Goal: Information Seeking & Learning: Learn about a topic

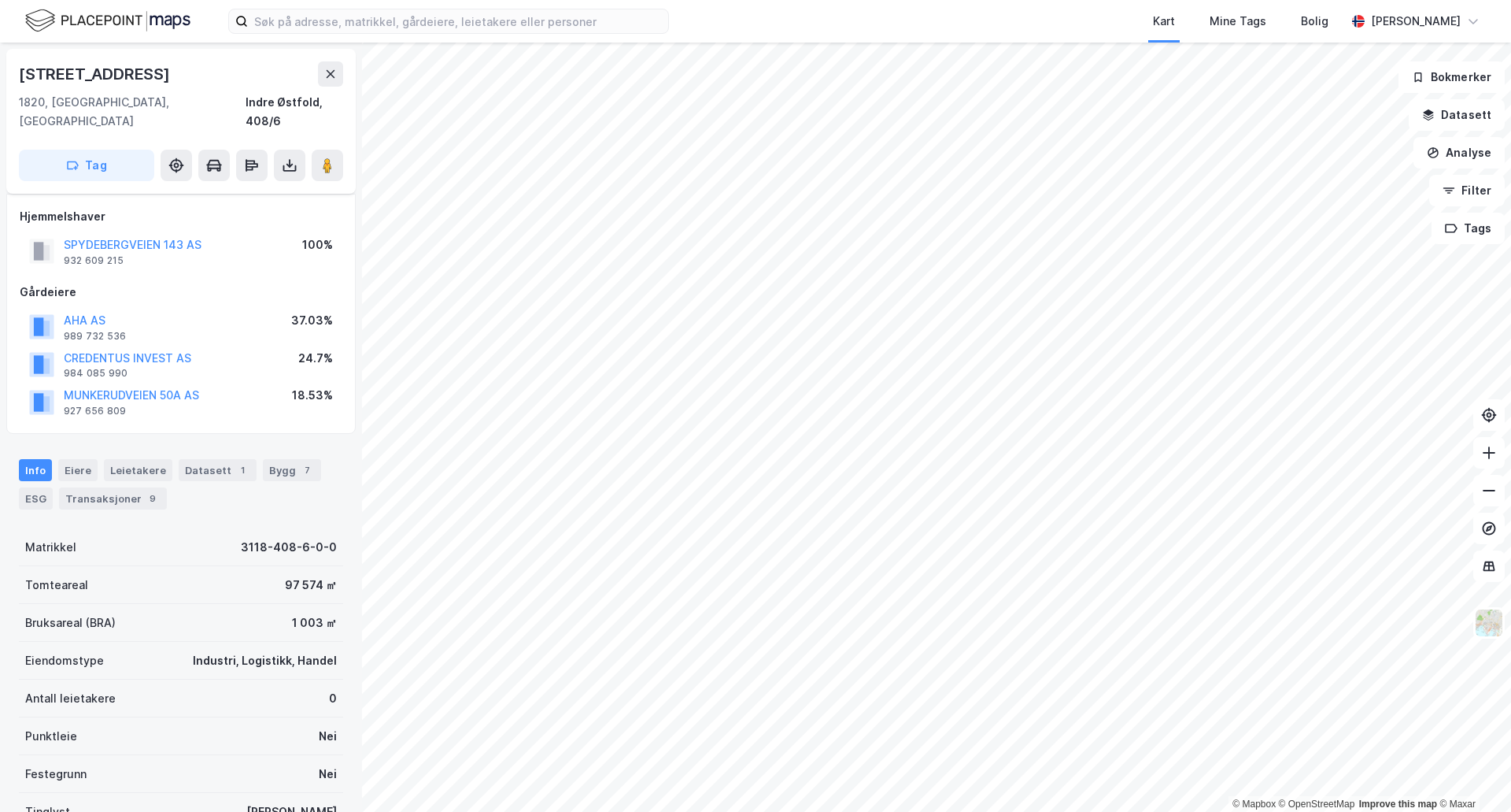
scroll to position [121, 0]
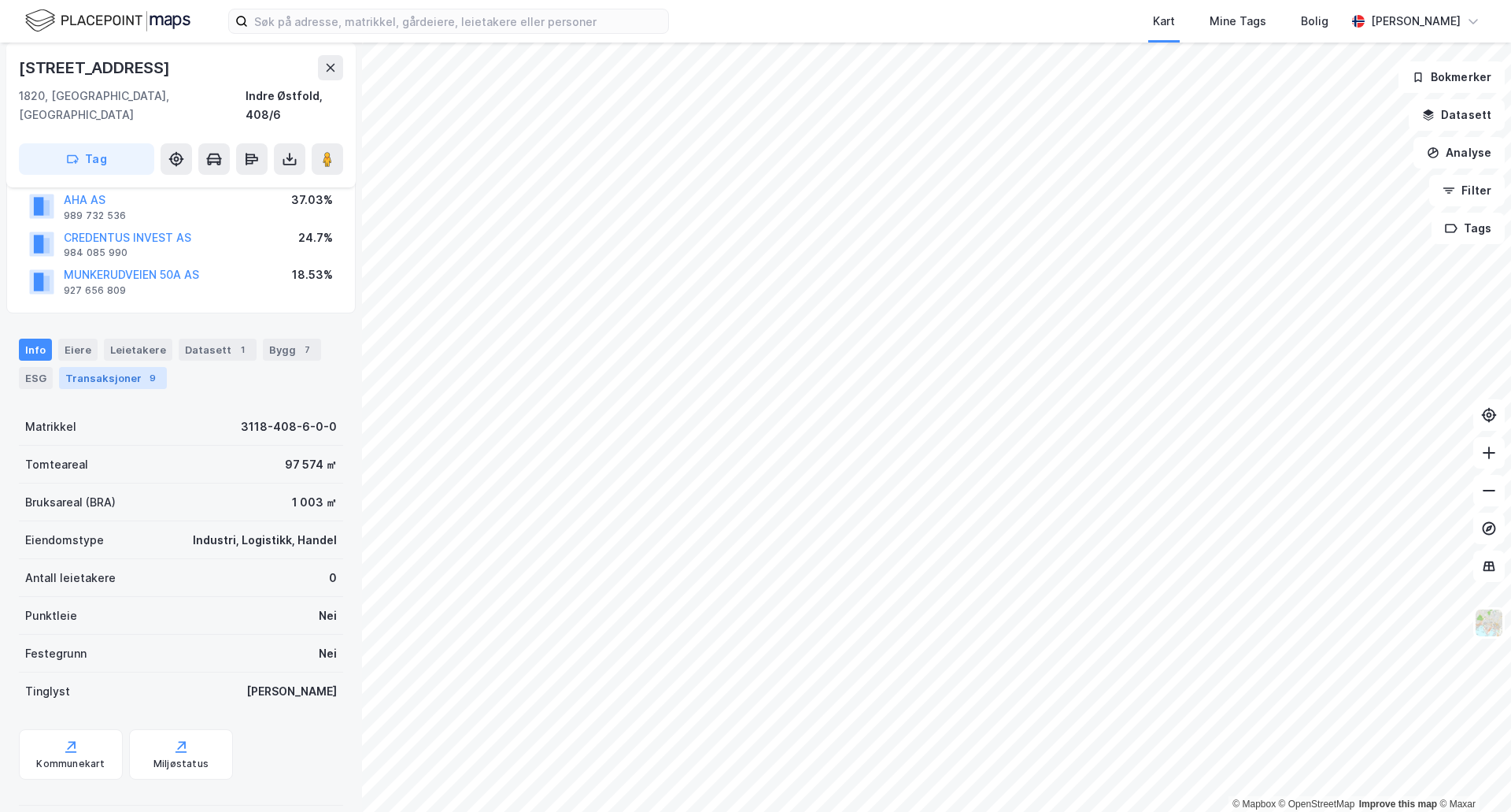
click at [113, 367] on div "Transaksjoner 9" at bounding box center [113, 378] width 108 height 22
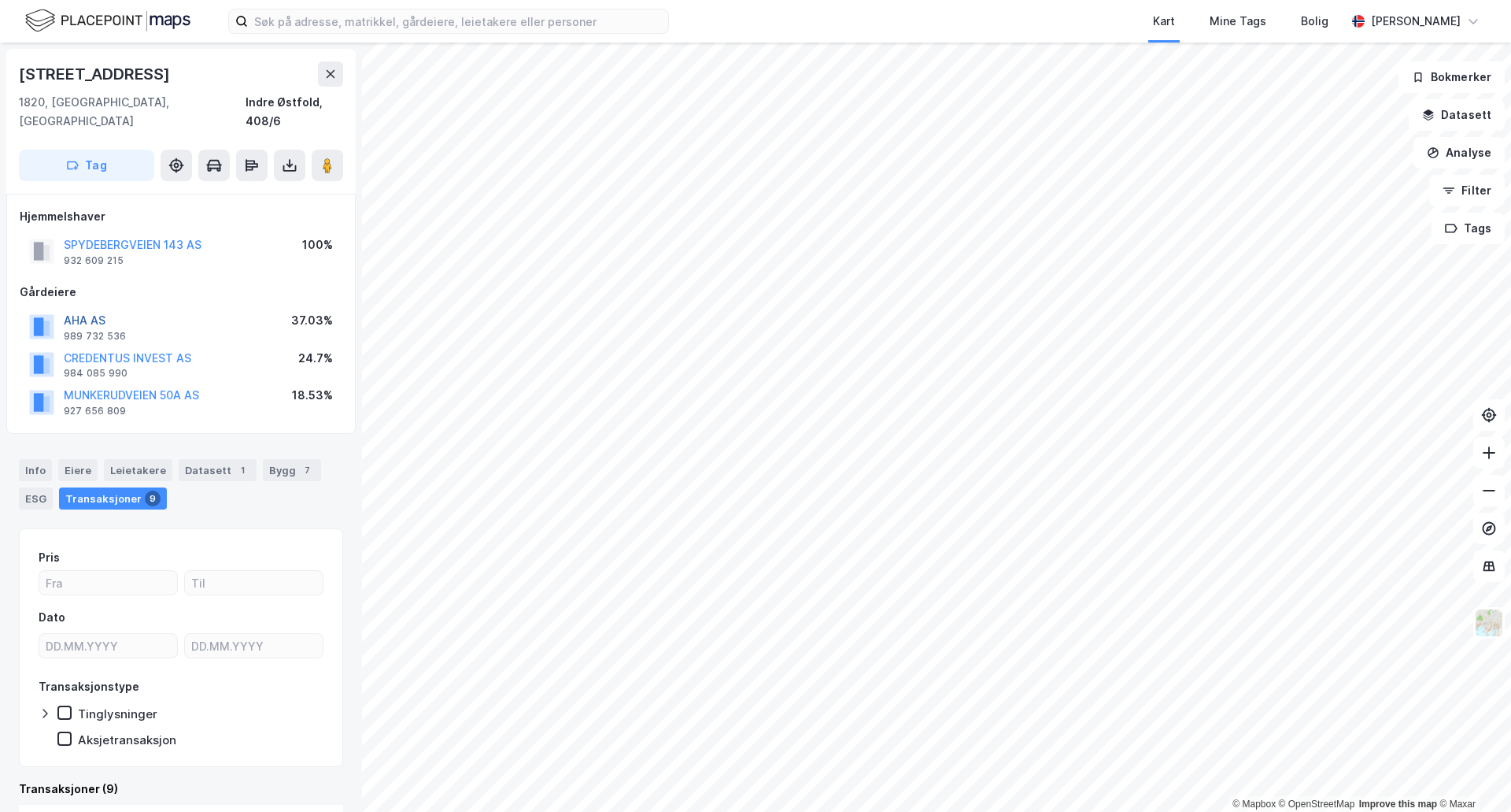
click at [0, 0] on button "AHA AS" at bounding box center [0, 0] width 0 height 0
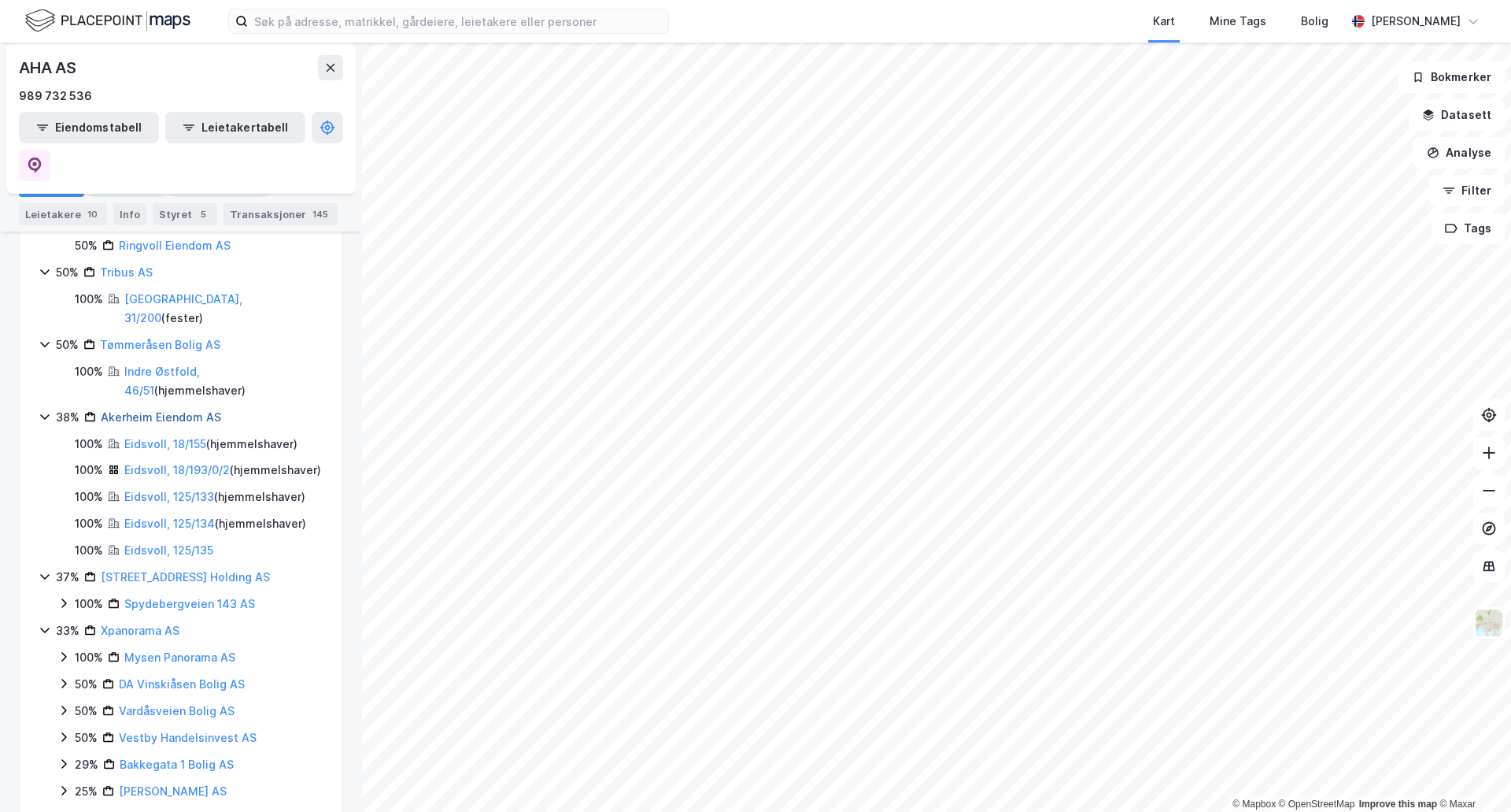
scroll to position [630, 0]
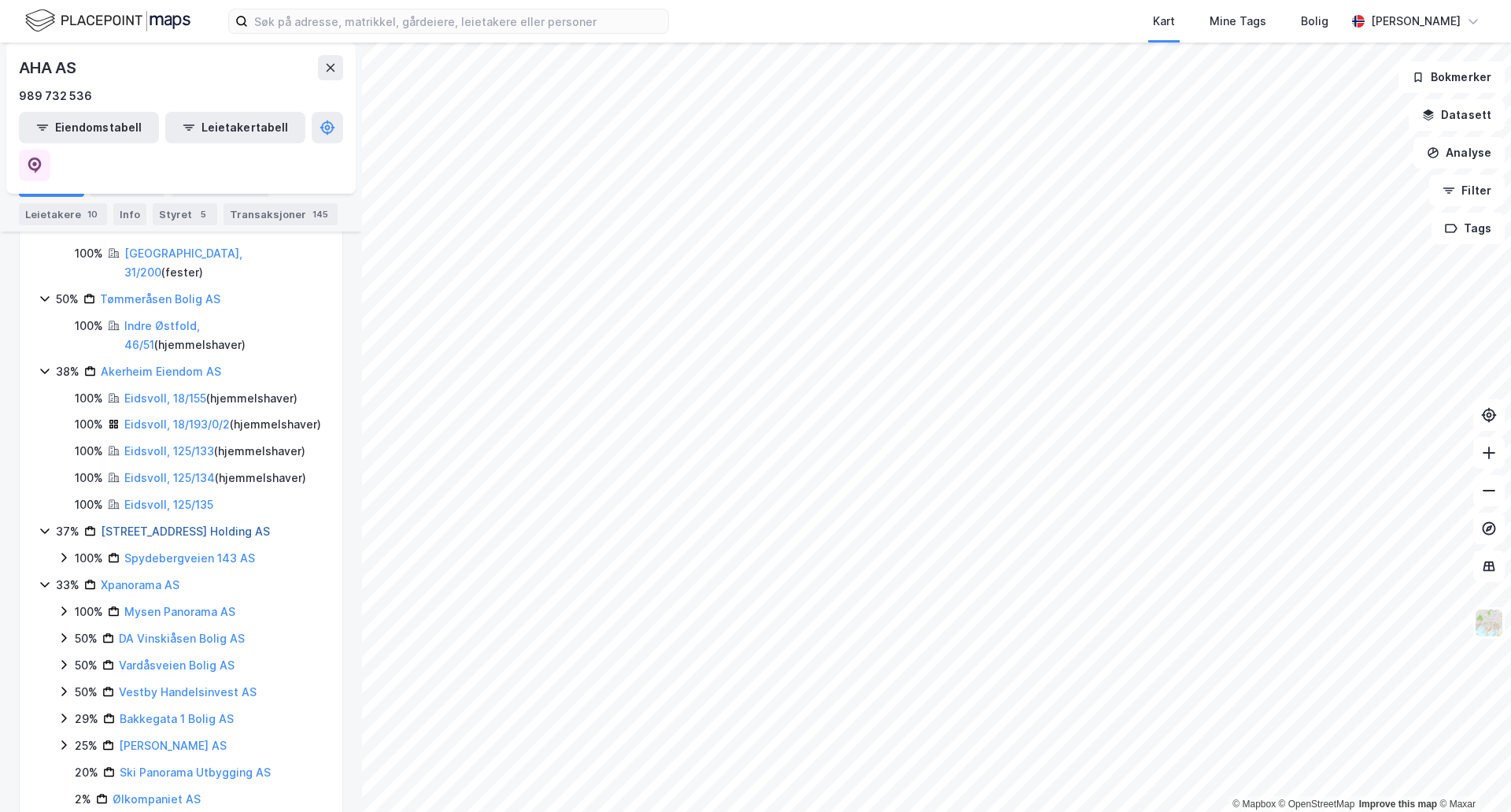
click at [184, 524] on link "[STREET_ADDRESS] Holding AS" at bounding box center [185, 531] width 169 height 13
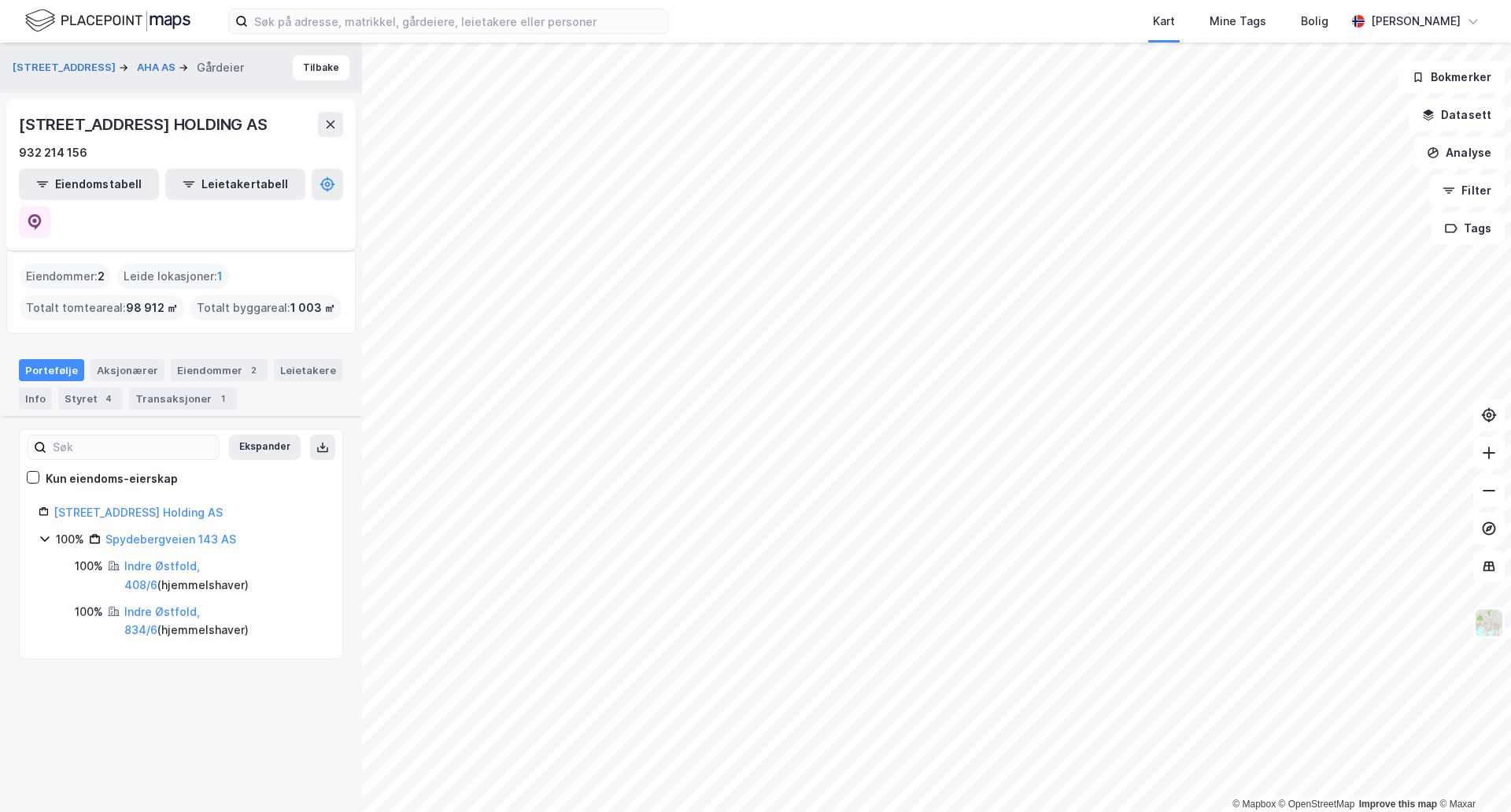
click at [198, 557] on div "Indre Østfold, 408/6 ( hjemmelshaver )" at bounding box center [224, 575] width 199 height 38
click at [196, 559] on link "Indre Østfold, 408/6" at bounding box center [163, 575] width 76 height 32
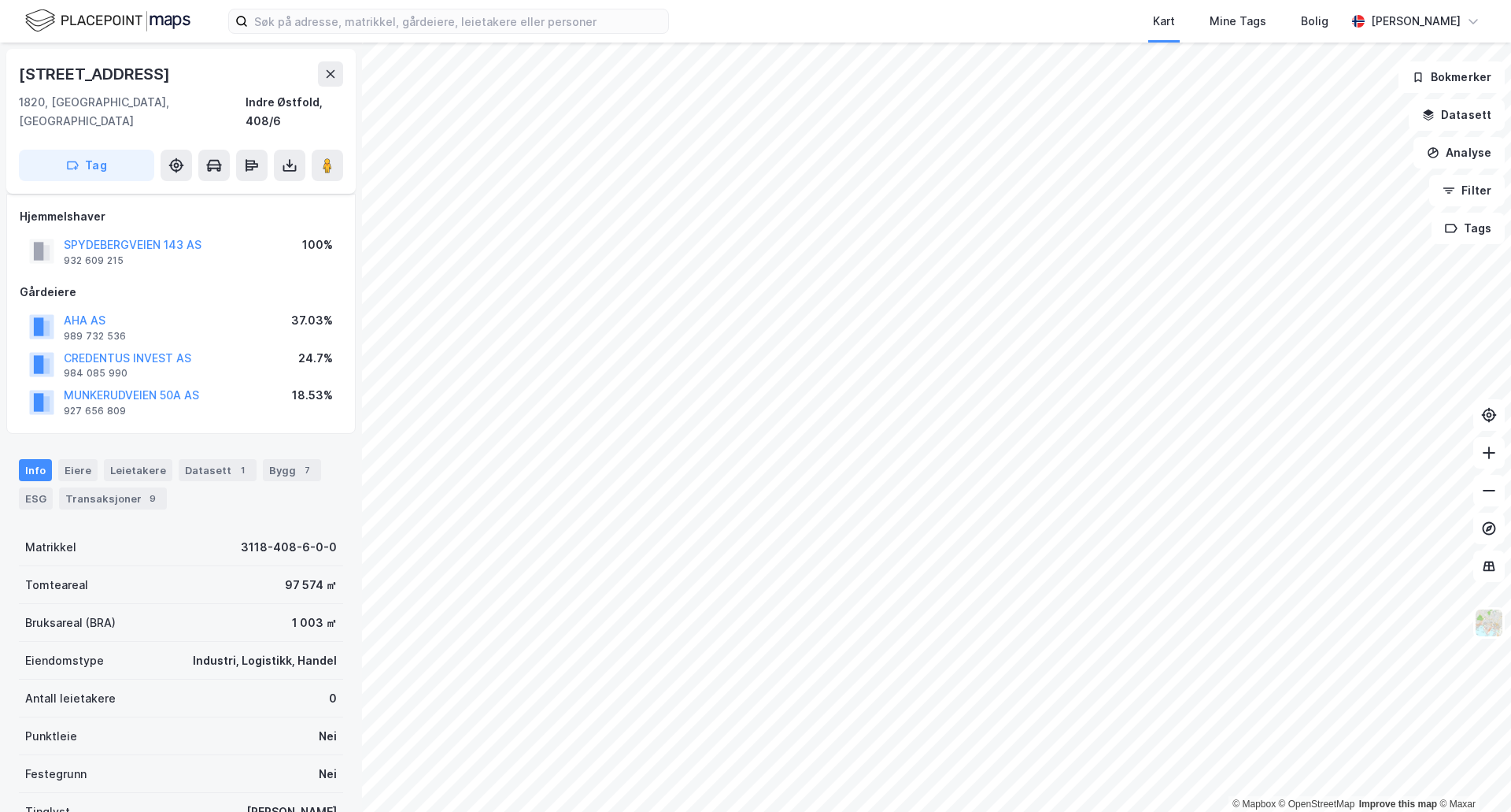
scroll to position [121, 0]
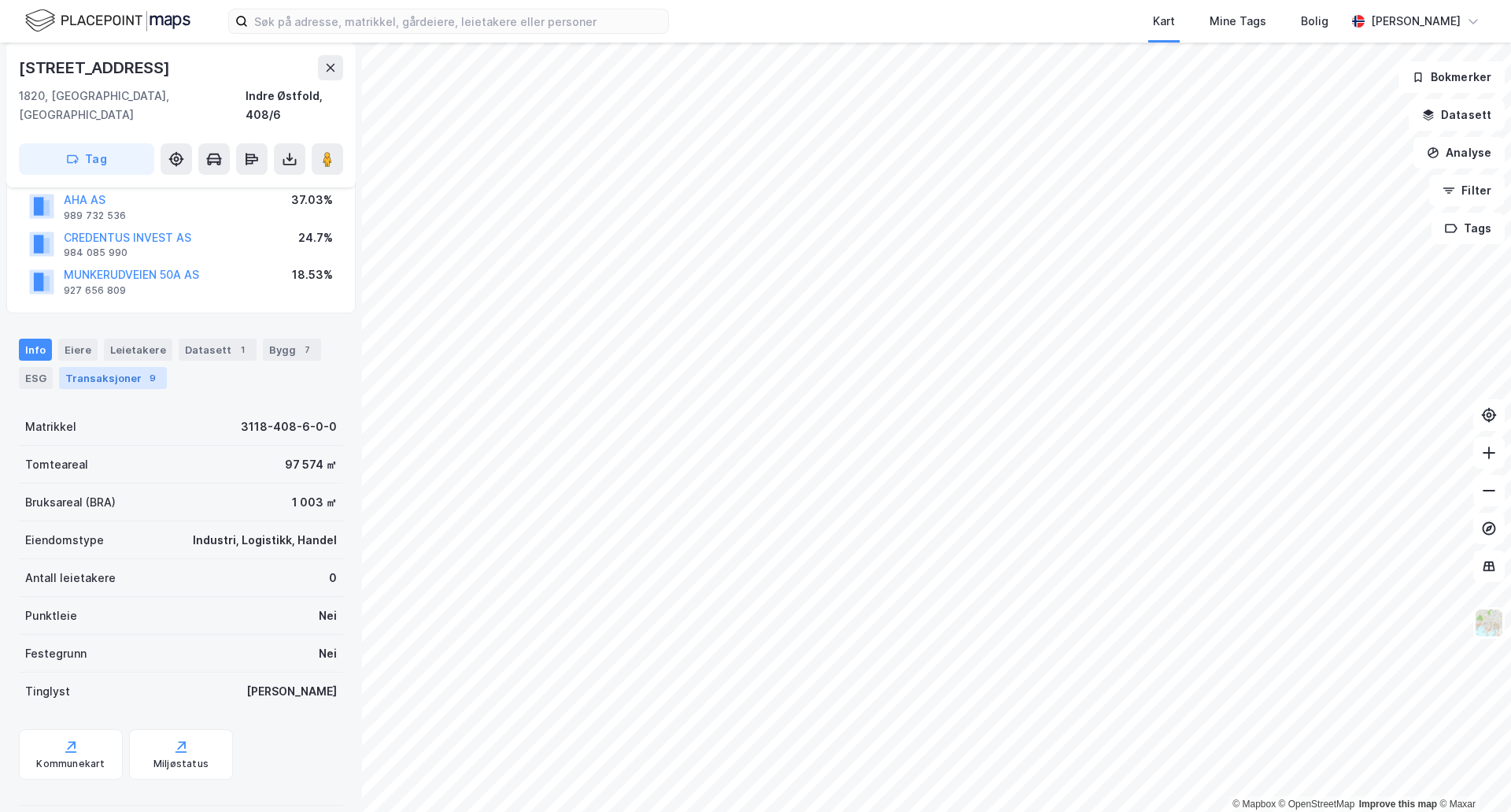
click at [106, 367] on div "Transaksjoner 9" at bounding box center [113, 378] width 108 height 22
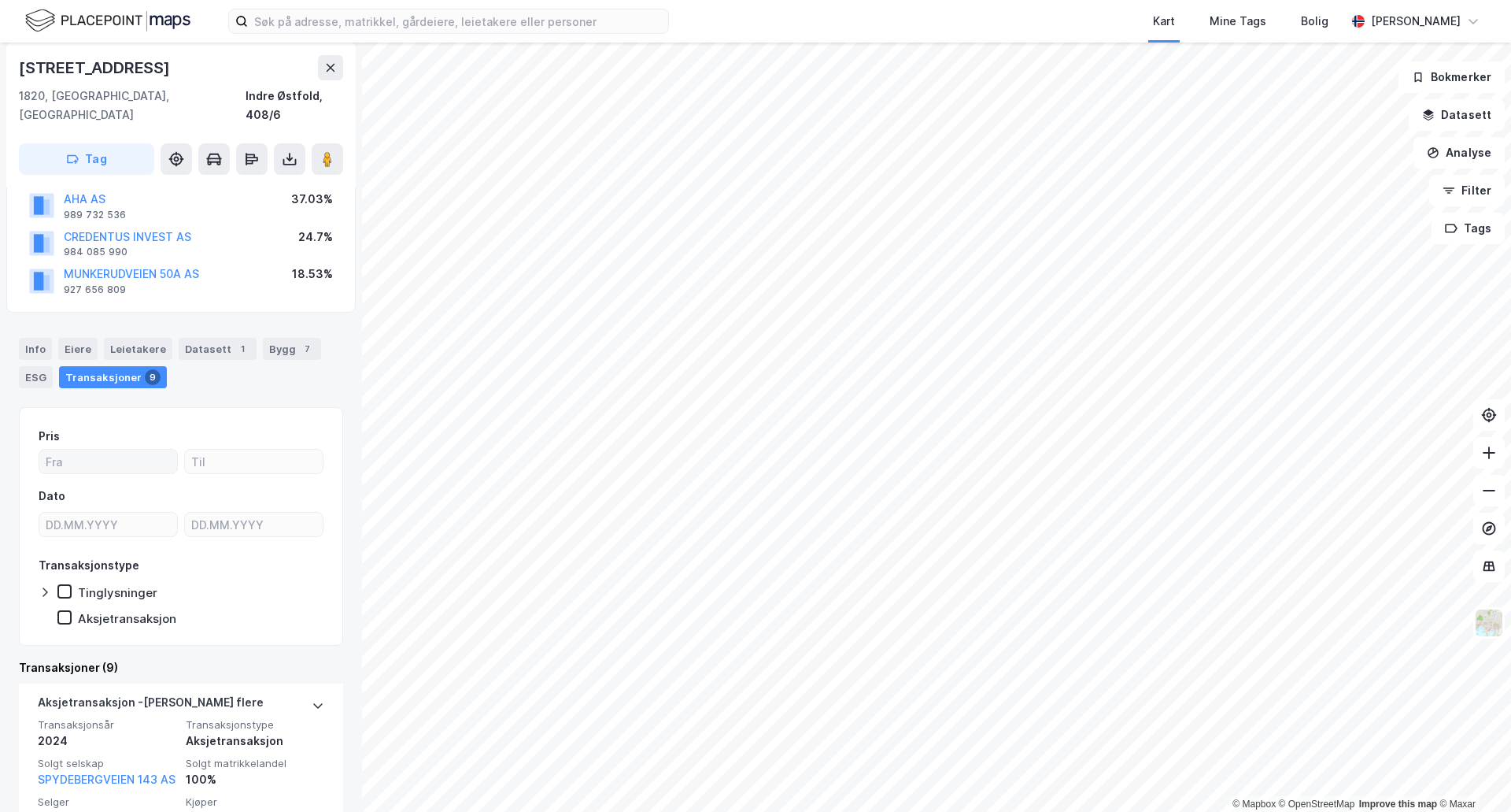
scroll to position [236, 0]
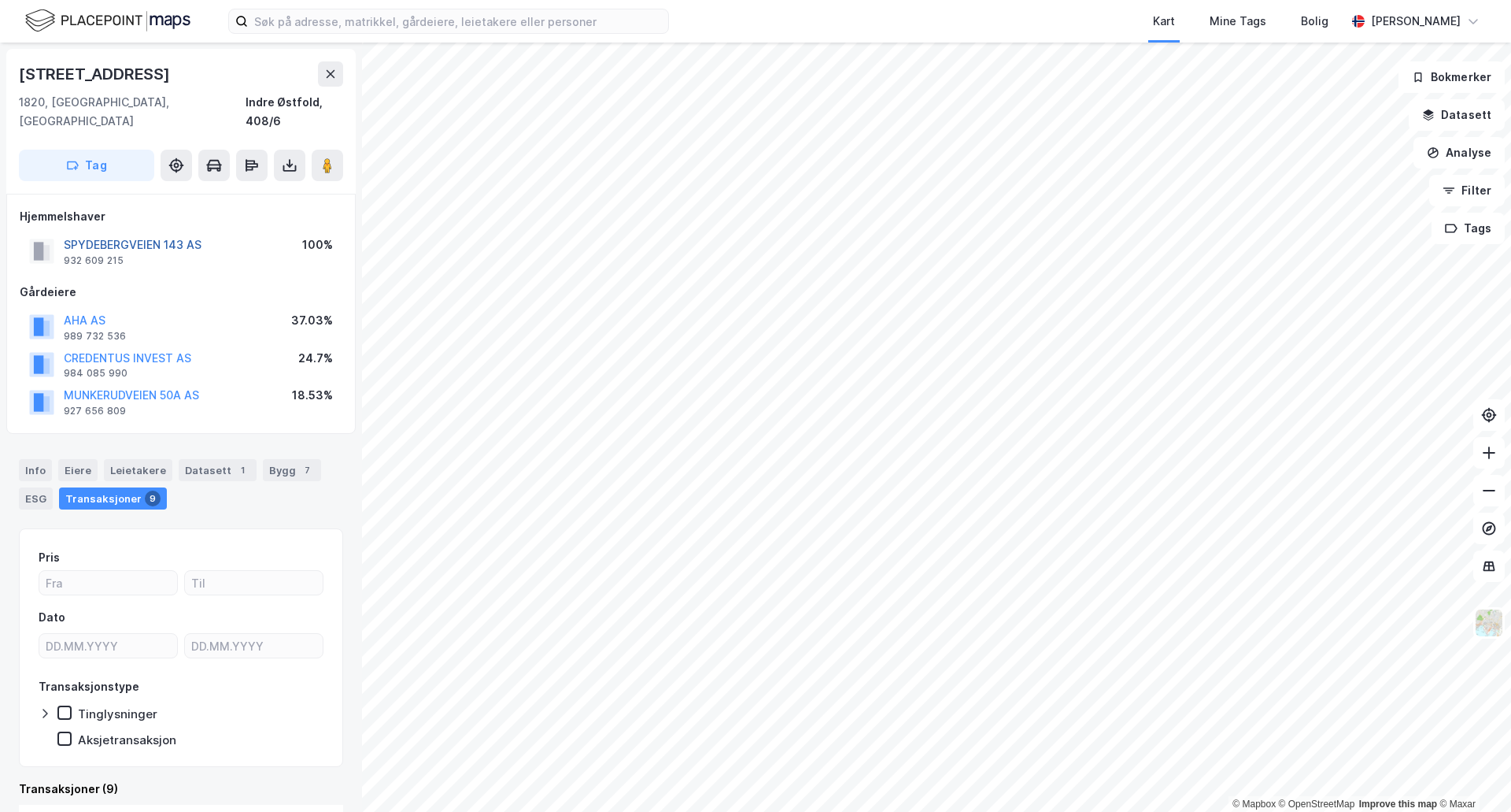
click at [0, 0] on button "SPYDEBERGVEIEN 143 AS" at bounding box center [0, 0] width 0 height 0
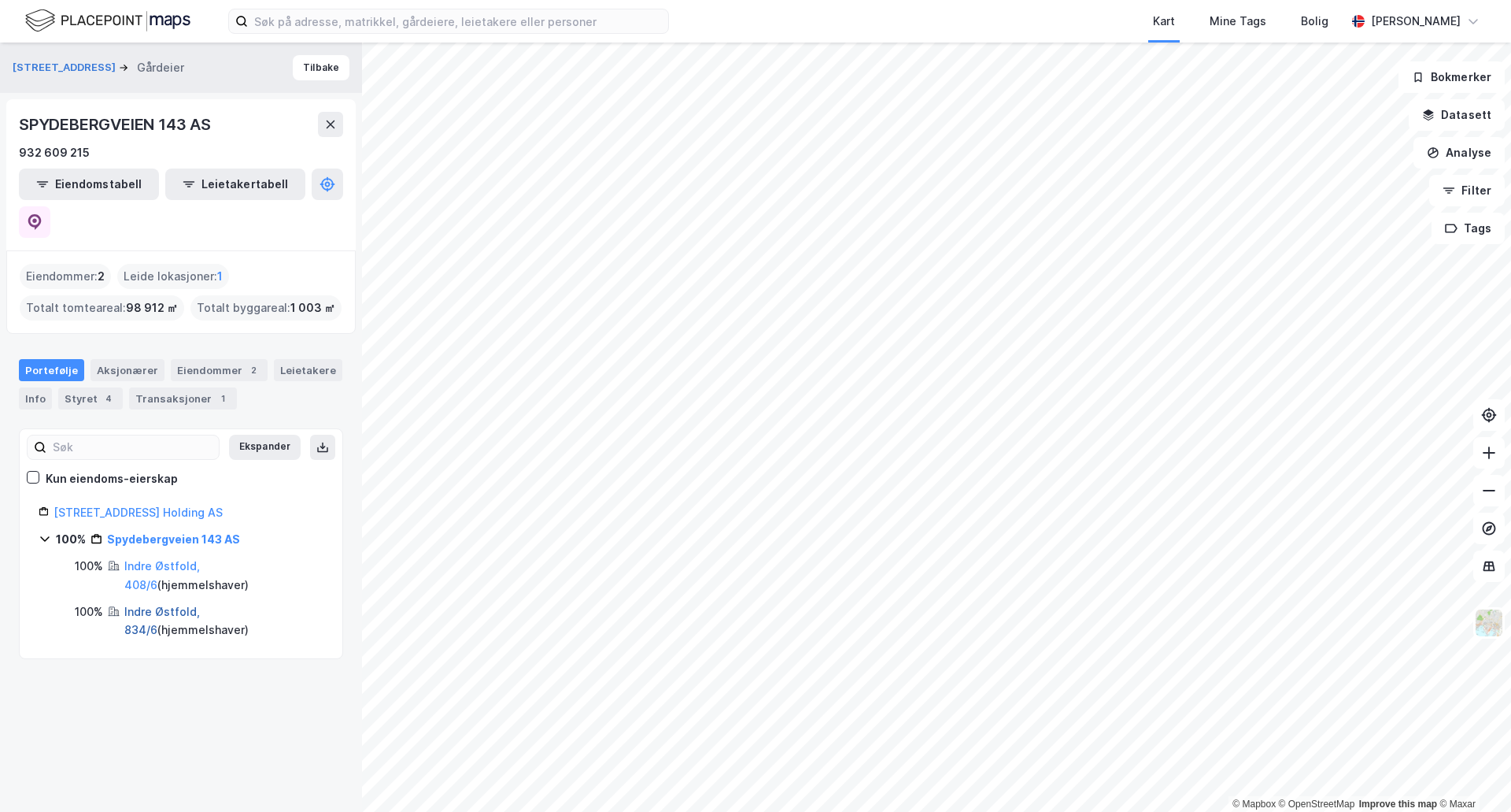
click at [200, 605] on link "Indre Østfold, 834/6" at bounding box center [163, 621] width 76 height 32
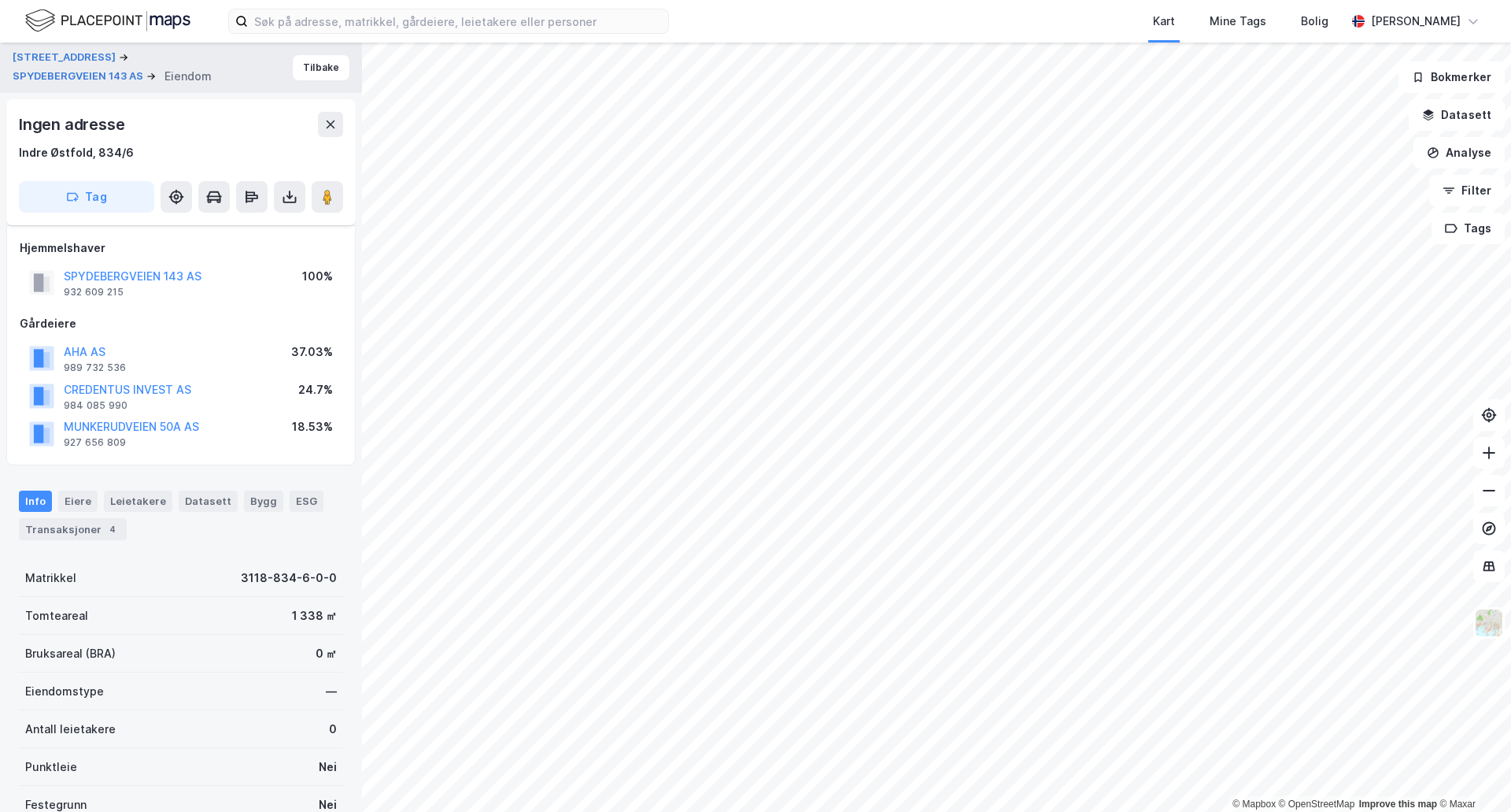
scroll to position [170, 0]
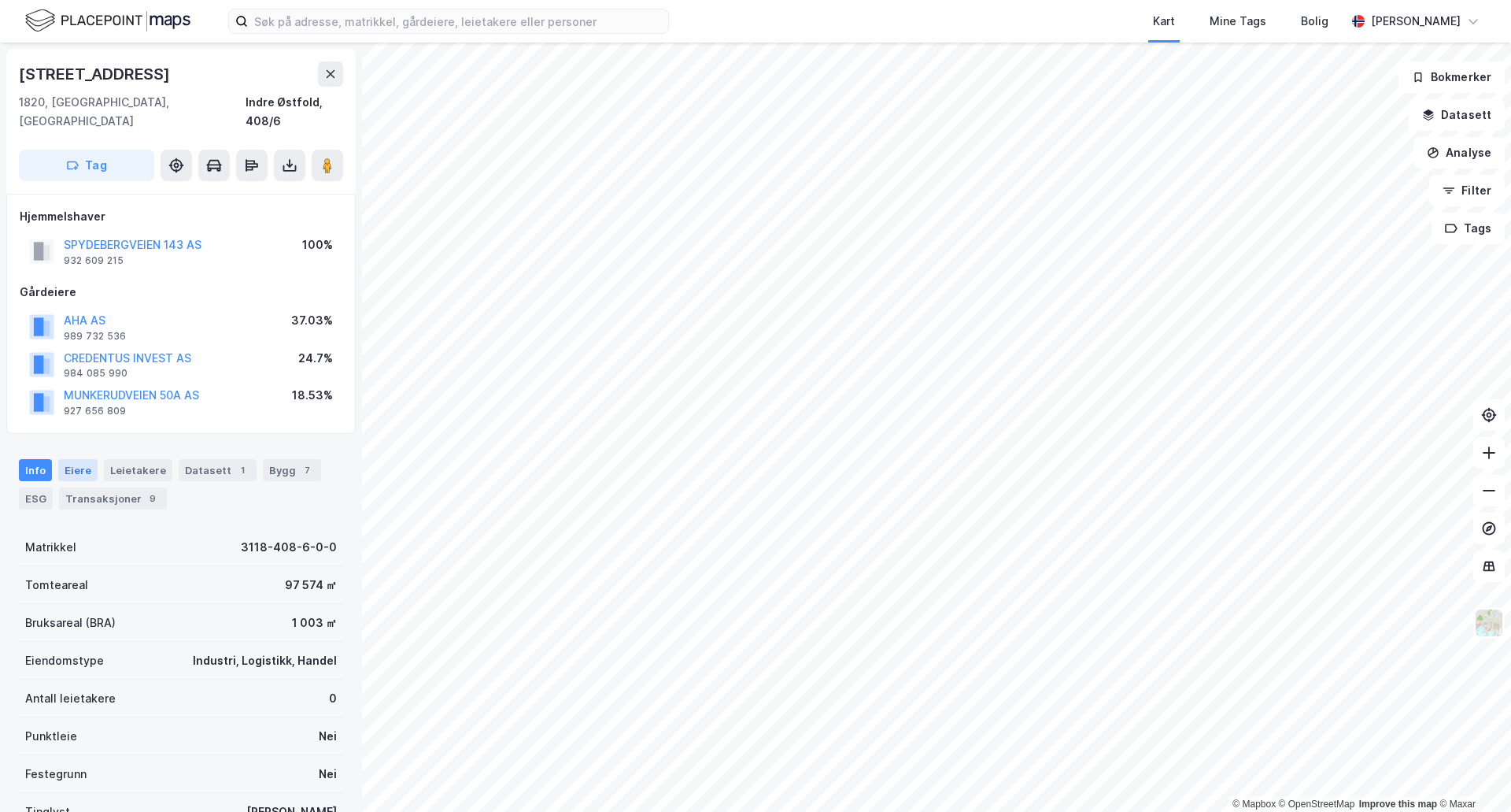
click at [79, 461] on div "Eiere" at bounding box center [78, 470] width 40 height 22
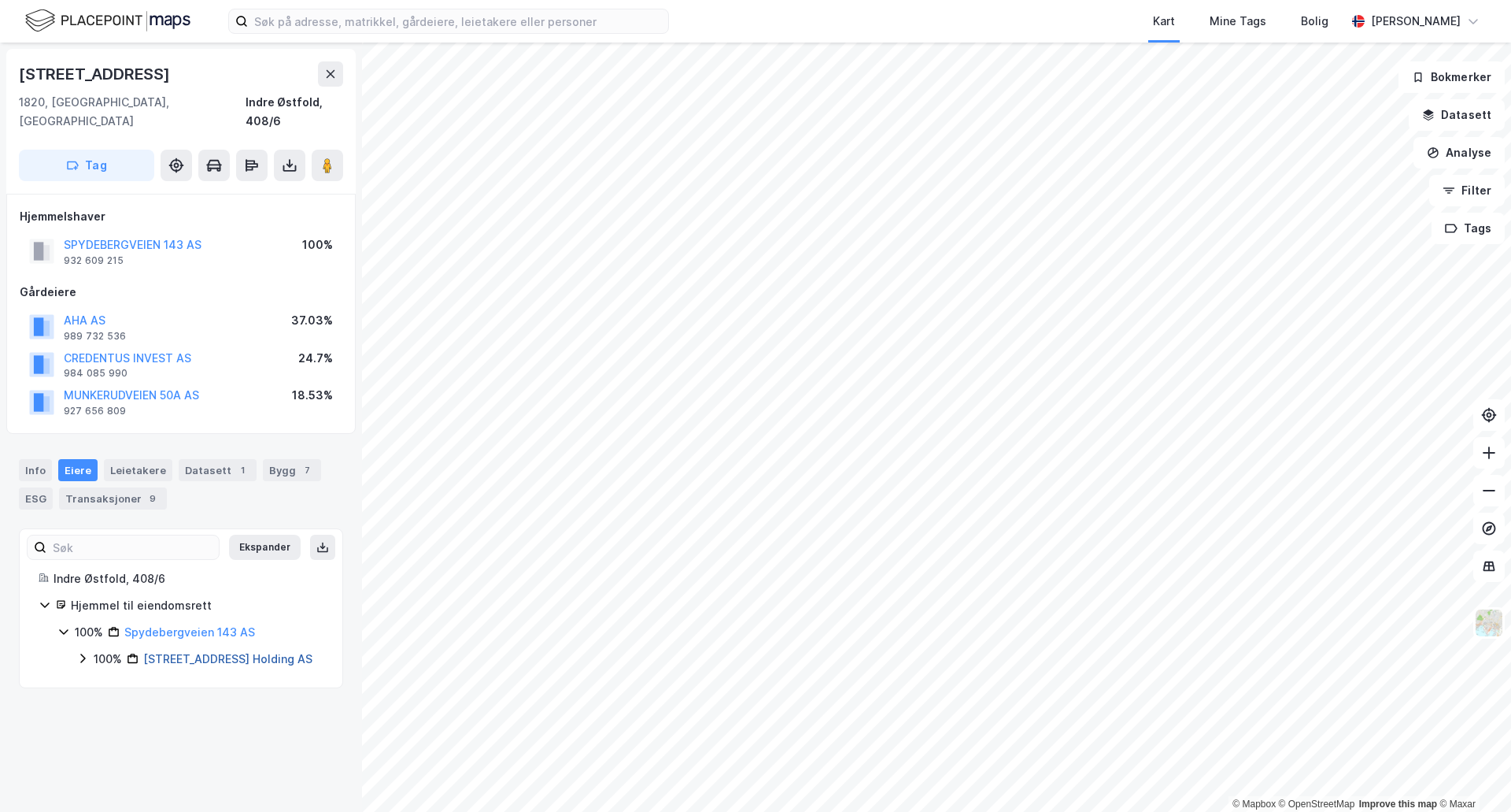
click at [192, 652] on link "[STREET_ADDRESS] Holding AS" at bounding box center [228, 659] width 169 height 13
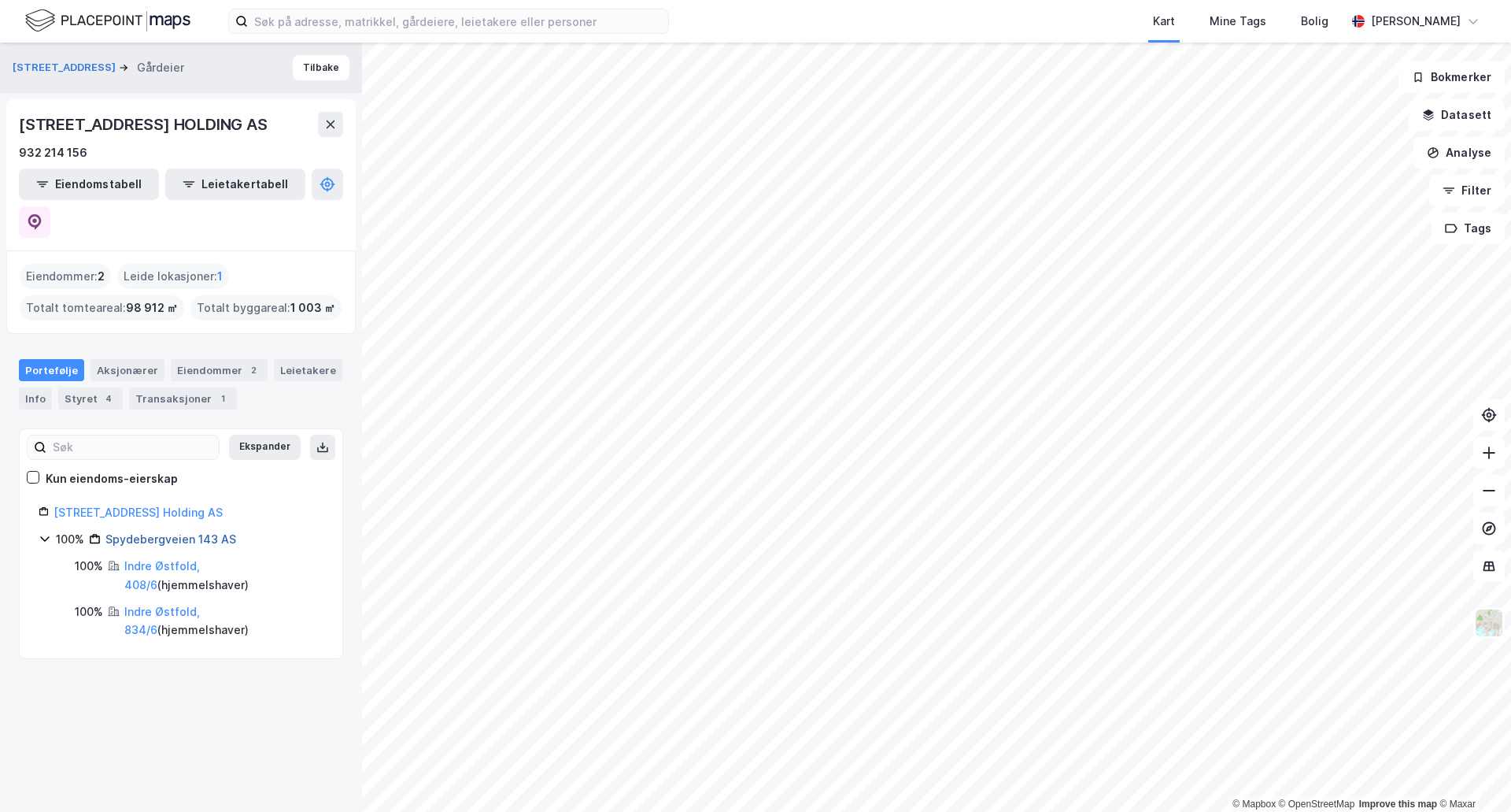
click at [180, 532] on link "Spydebergveien 143 AS" at bounding box center [170, 539] width 131 height 13
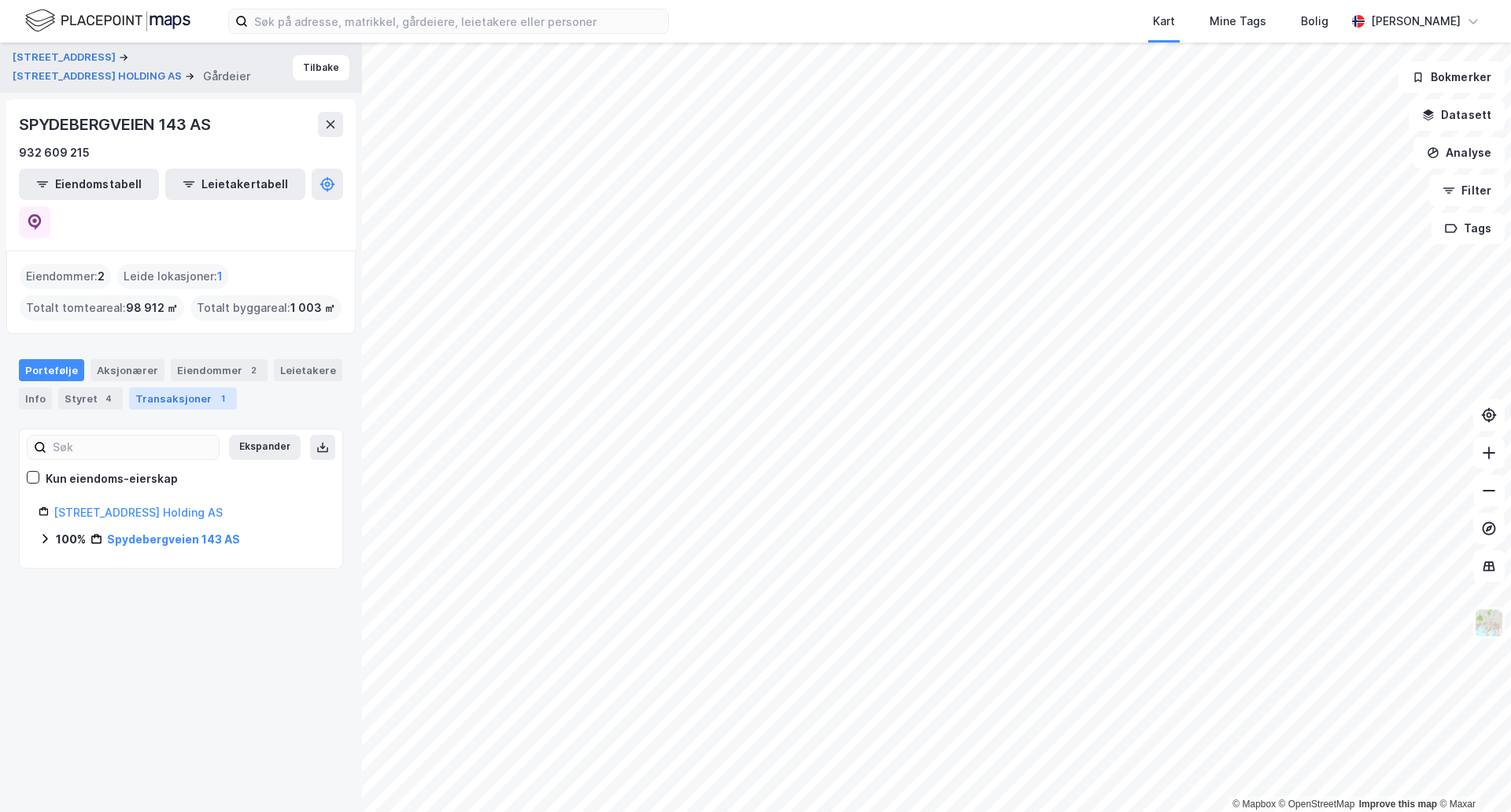
click at [196, 387] on div "Transaksjoner 1" at bounding box center [183, 398] width 108 height 22
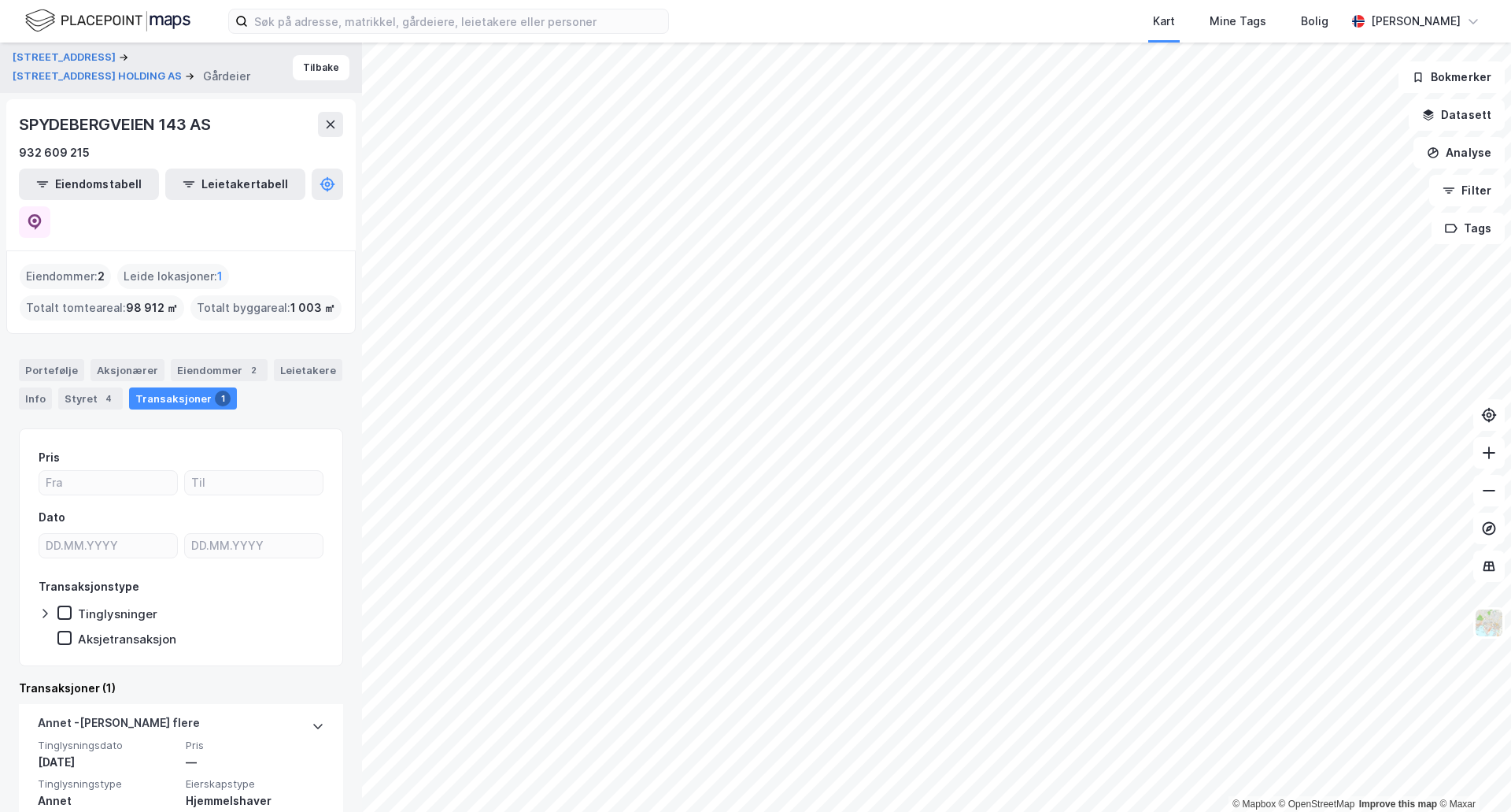
scroll to position [46, 0]
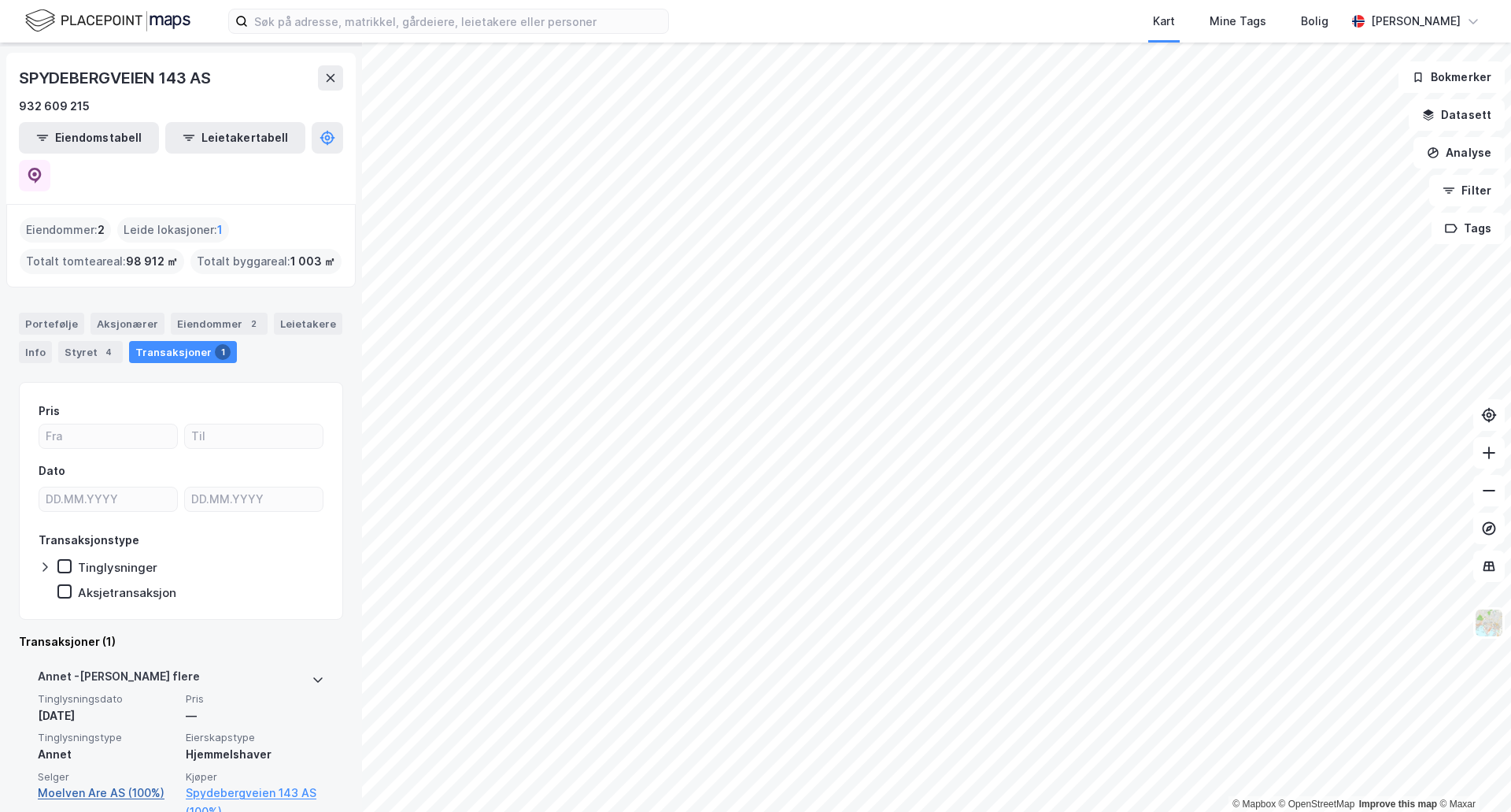
click at [113, 783] on link "Moelven Are AS (100%)" at bounding box center [107, 793] width 138 height 19
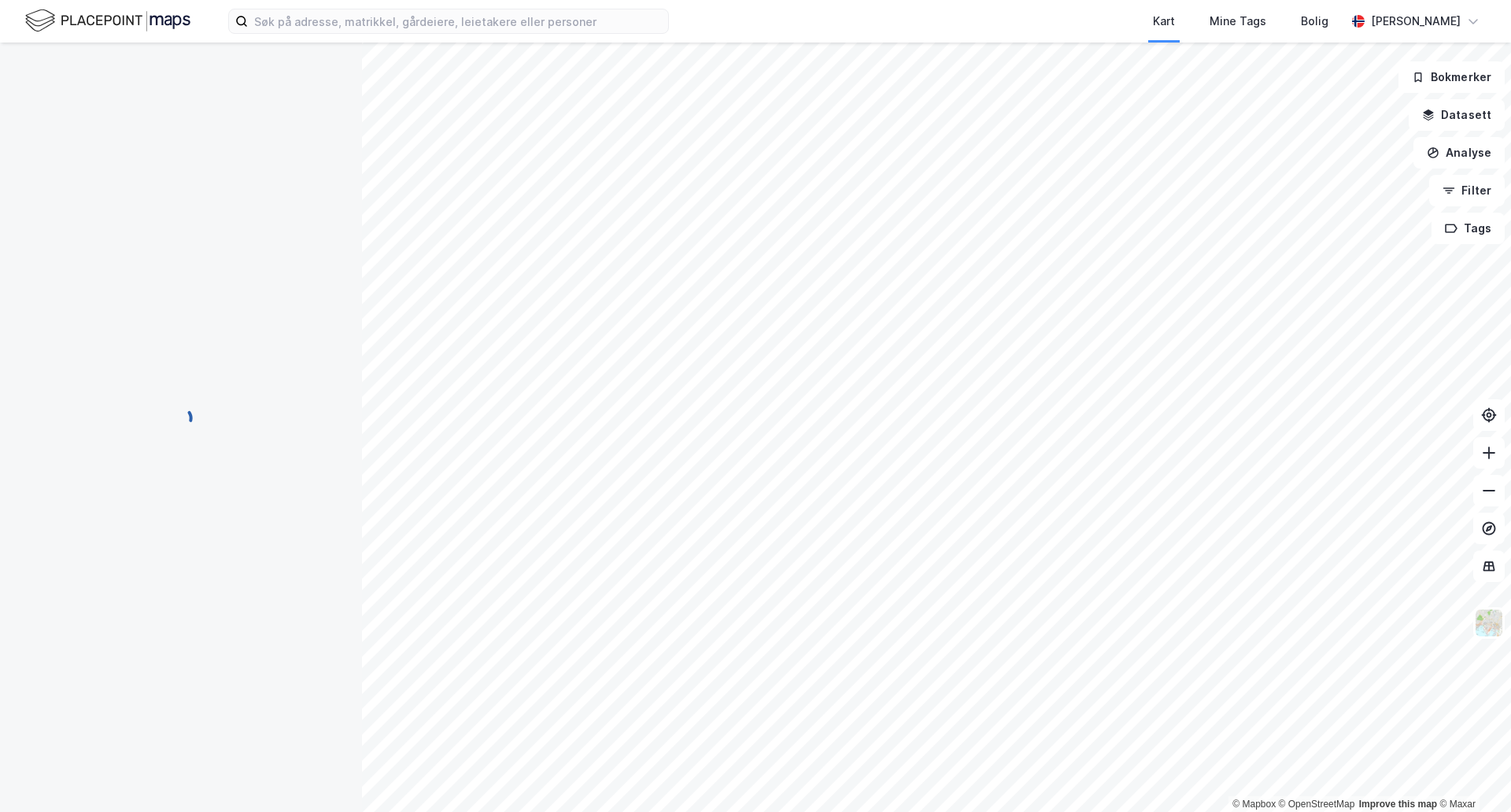
scroll to position [0, 0]
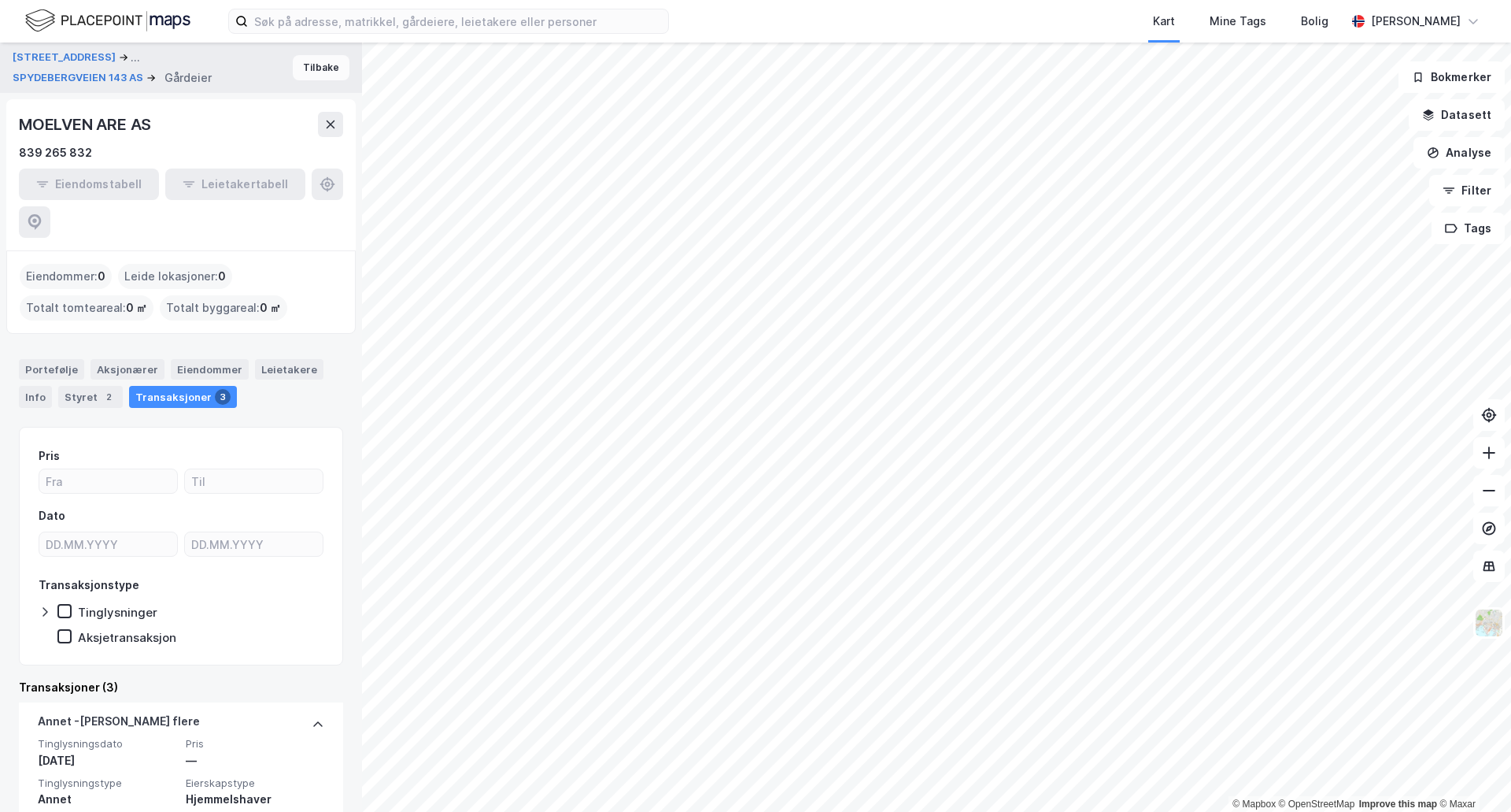
click at [303, 73] on button "Tilbake" at bounding box center [320, 67] width 56 height 25
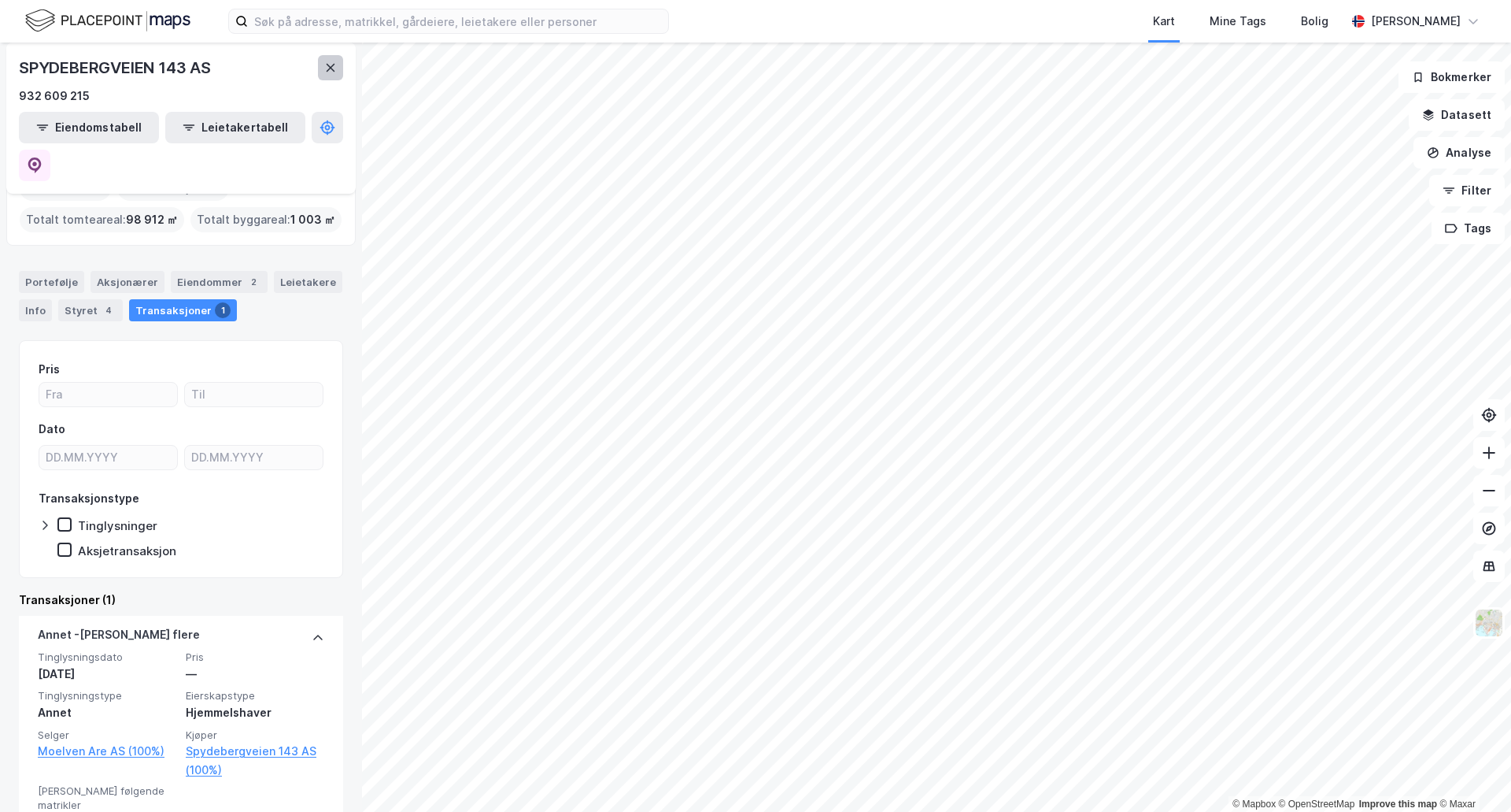
click at [331, 56] on button at bounding box center [331, 67] width 25 height 25
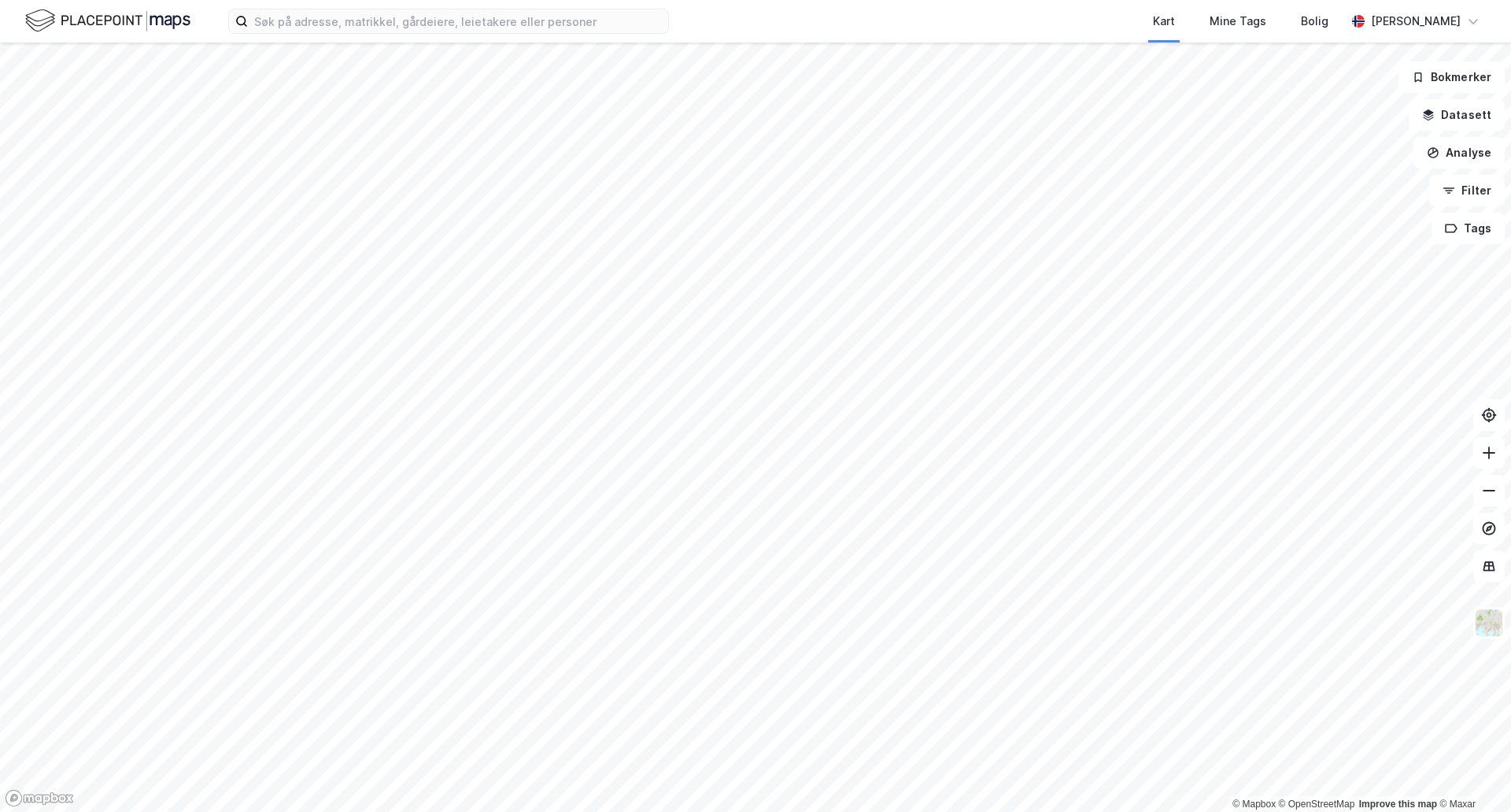
click at [283, 41] on div "Kart Mine Tags Bolig [PERSON_NAME]" at bounding box center [756, 21] width 1511 height 42
click at [290, 23] on input at bounding box center [458, 21] width 421 height 24
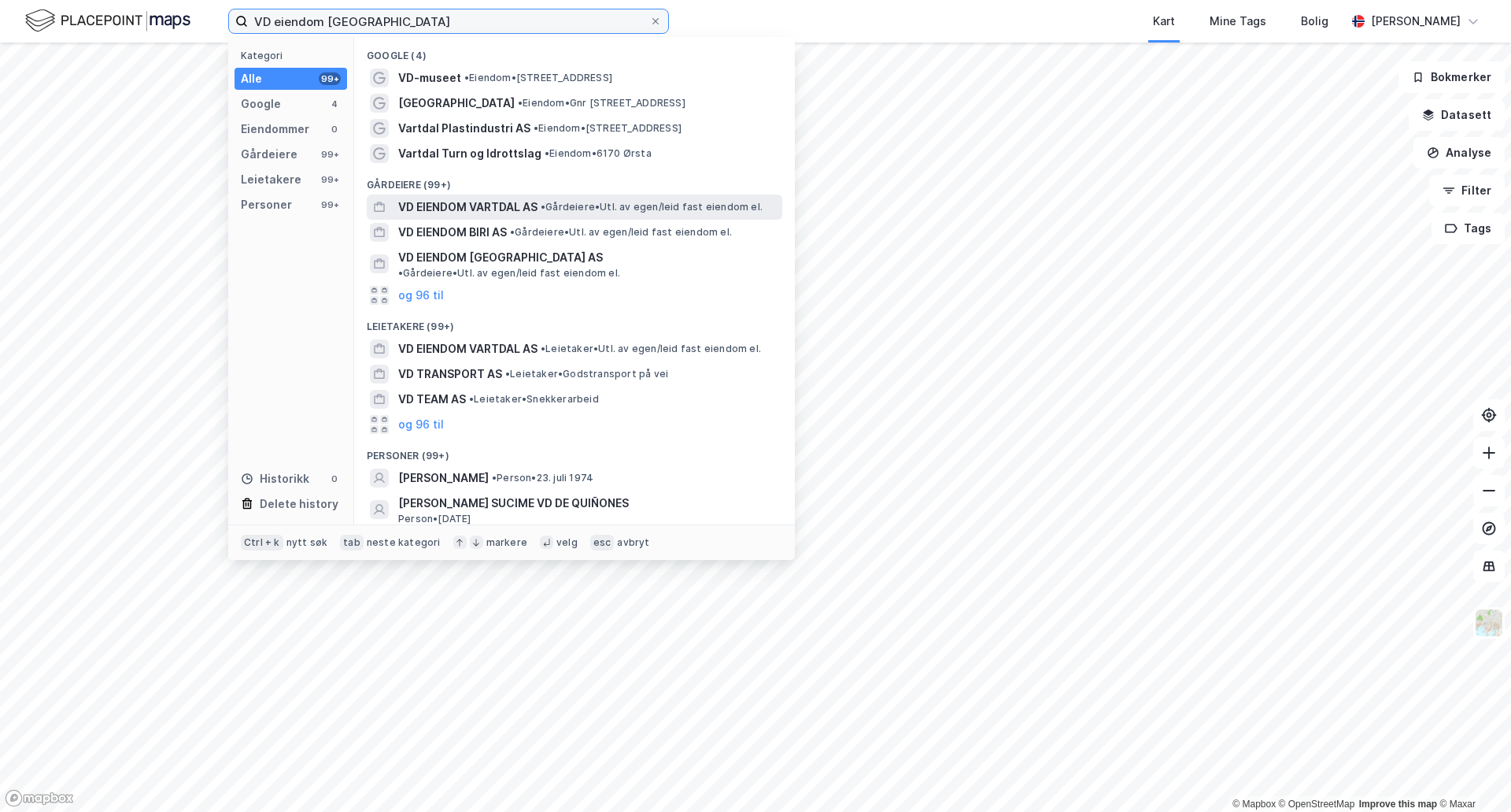
type input "VD eiendom [GEOGRAPHIC_DATA]"
click at [472, 209] on span "VD EIENDOM VARTDAL AS" at bounding box center [467, 207] width 139 height 19
